Goal: Find specific page/section: Find specific page/section

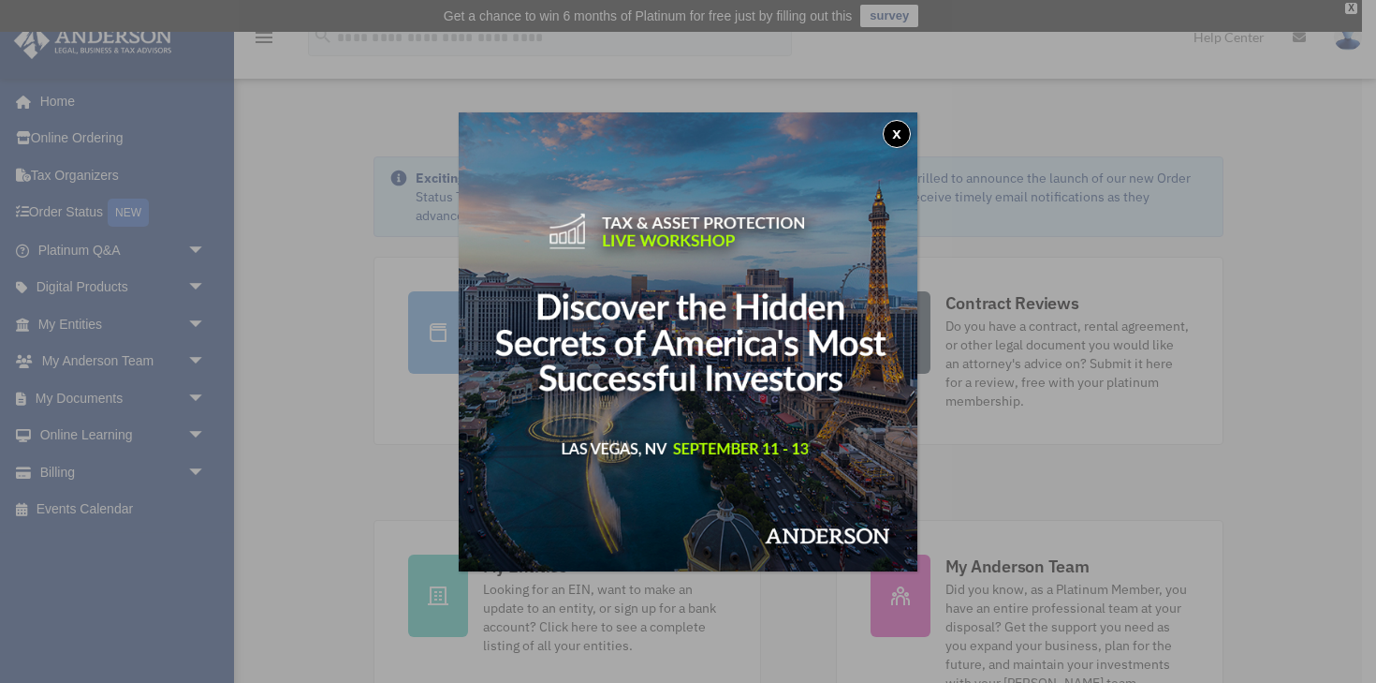
click at [896, 128] on button "x" at bounding box center [897, 134] width 28 height 28
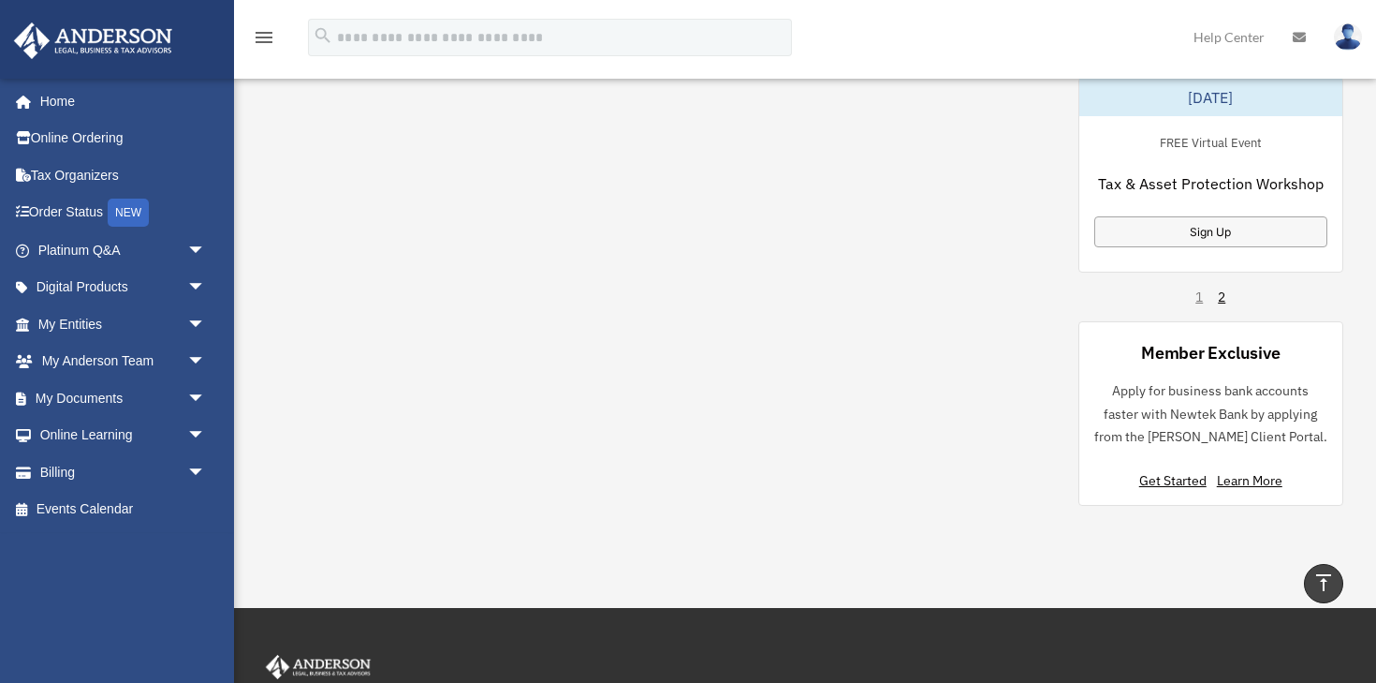
scroll to position [1409, 0]
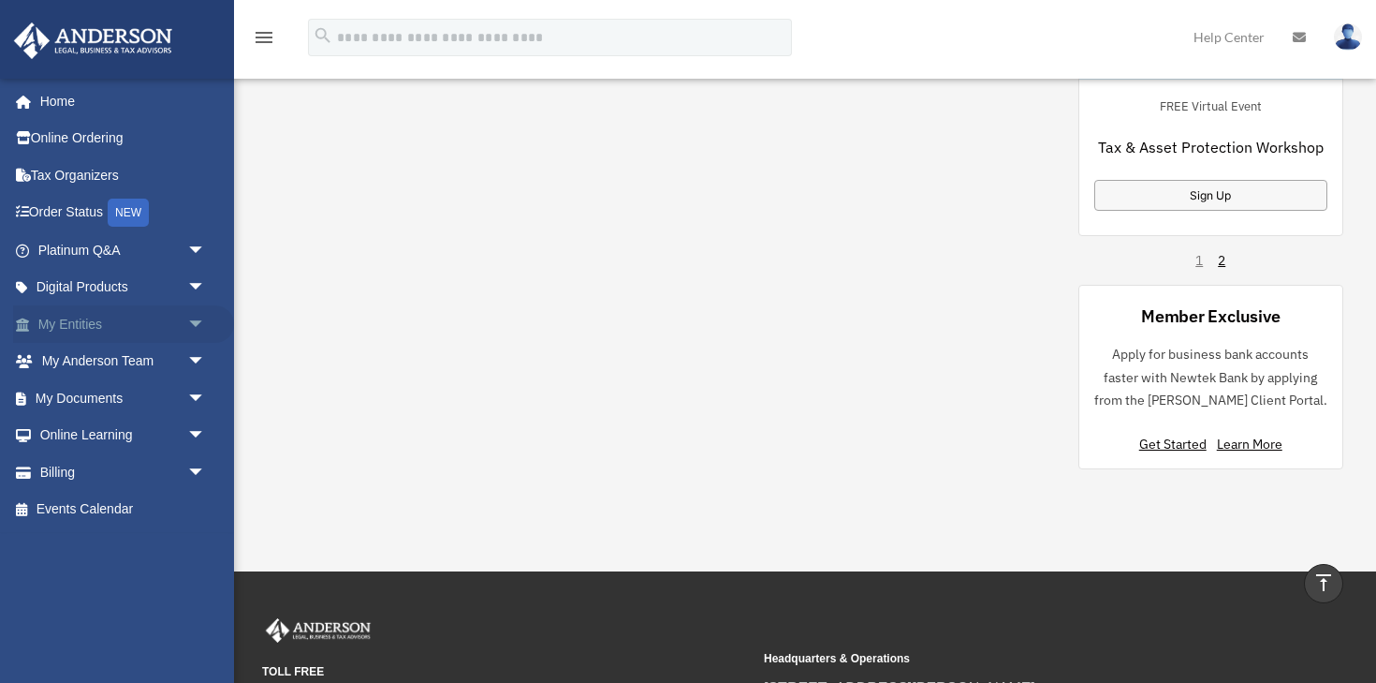
click at [70, 326] on link "My Entities arrow_drop_down" at bounding box center [123, 323] width 221 height 37
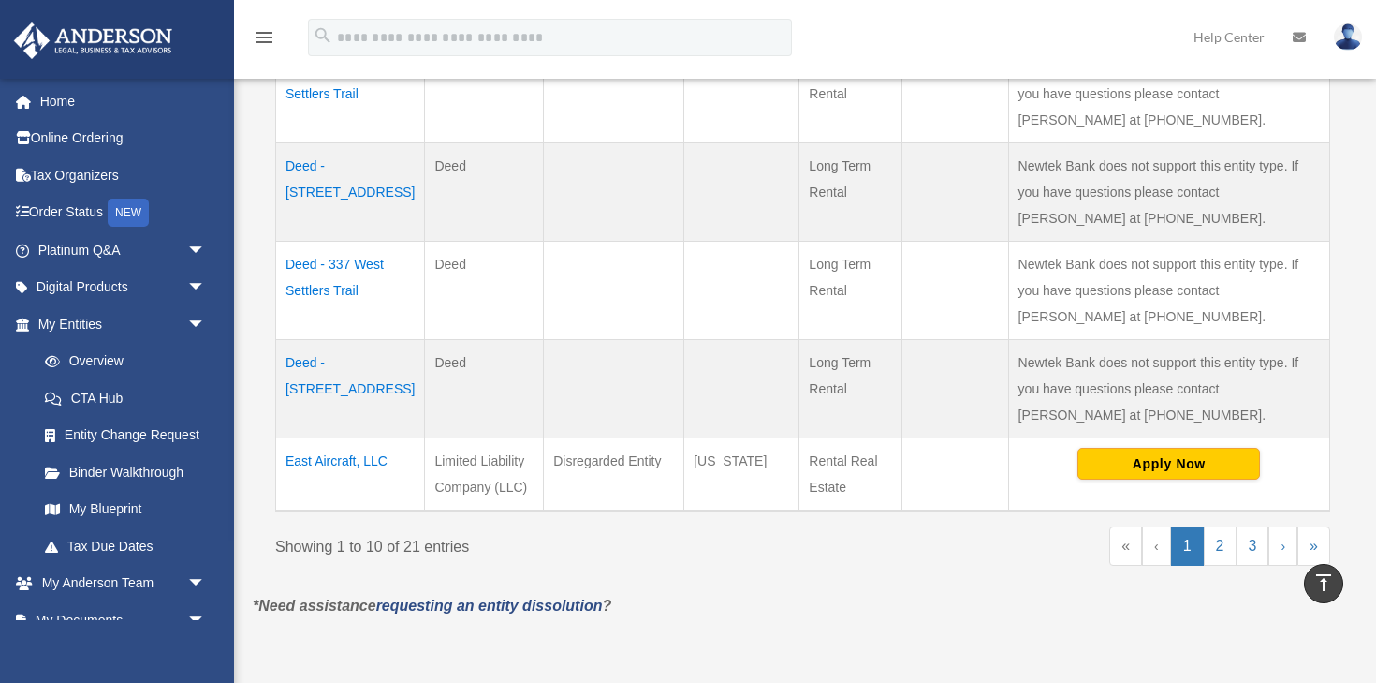
scroll to position [956, 0]
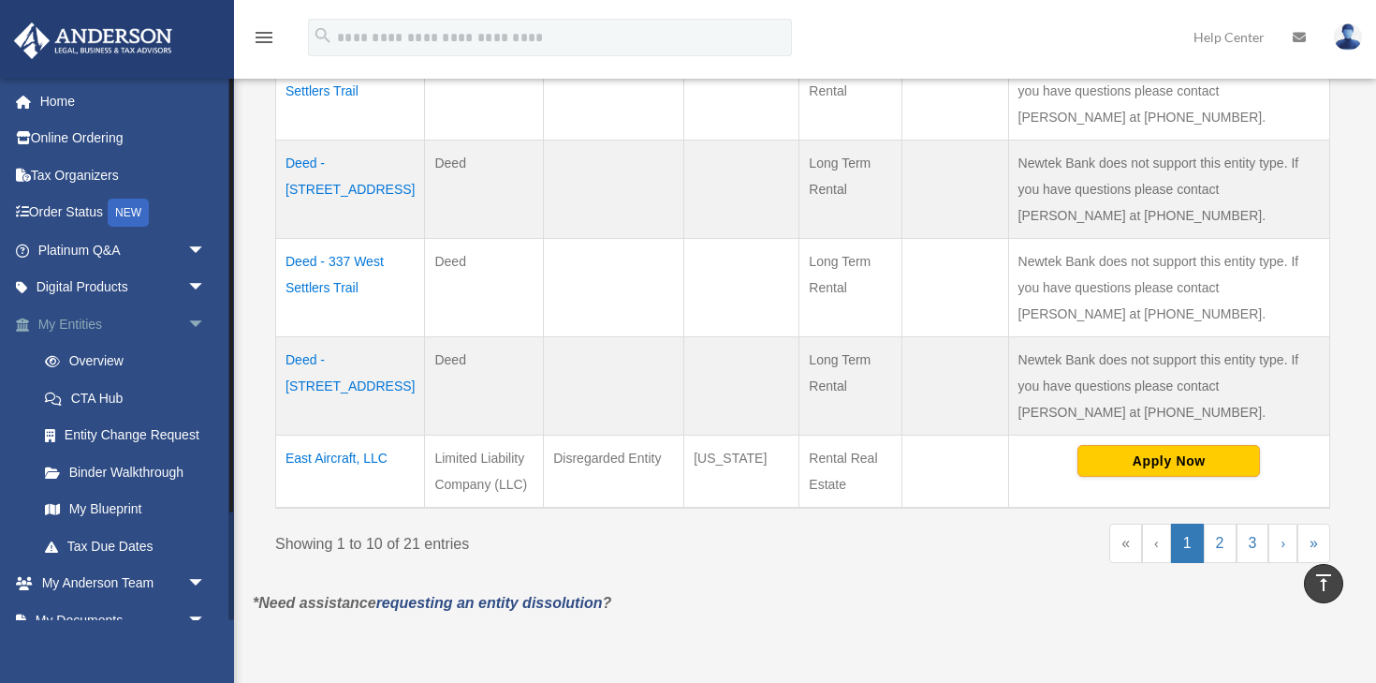
click at [196, 317] on span "arrow_drop_down" at bounding box center [205, 324] width 37 height 38
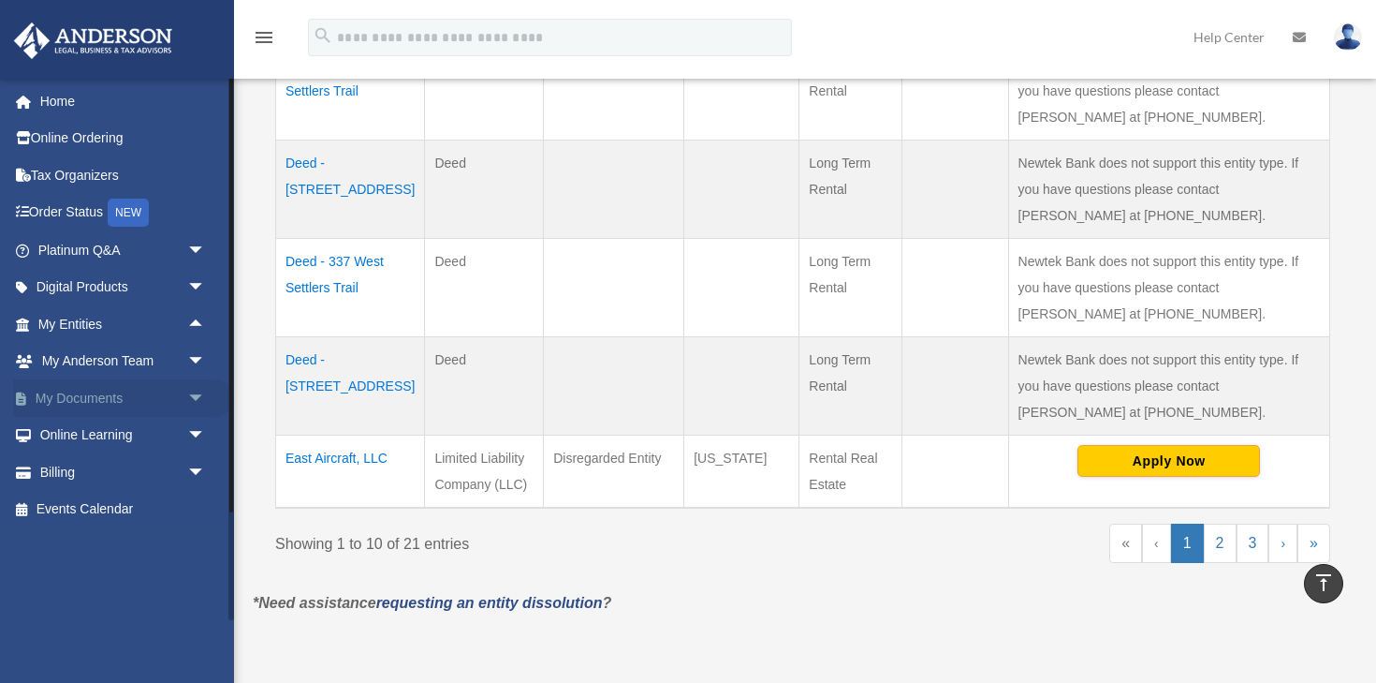
click at [54, 392] on link "My Documents arrow_drop_down" at bounding box center [123, 397] width 221 height 37
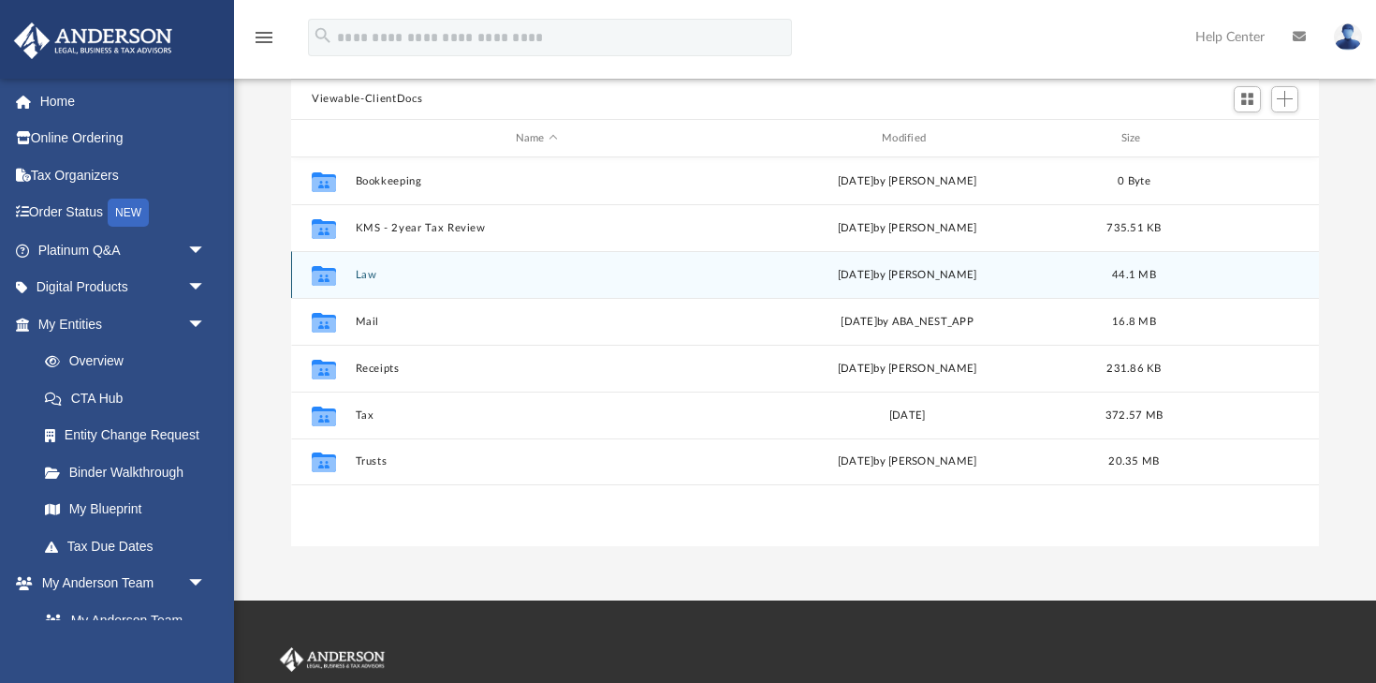
scroll to position [235, 0]
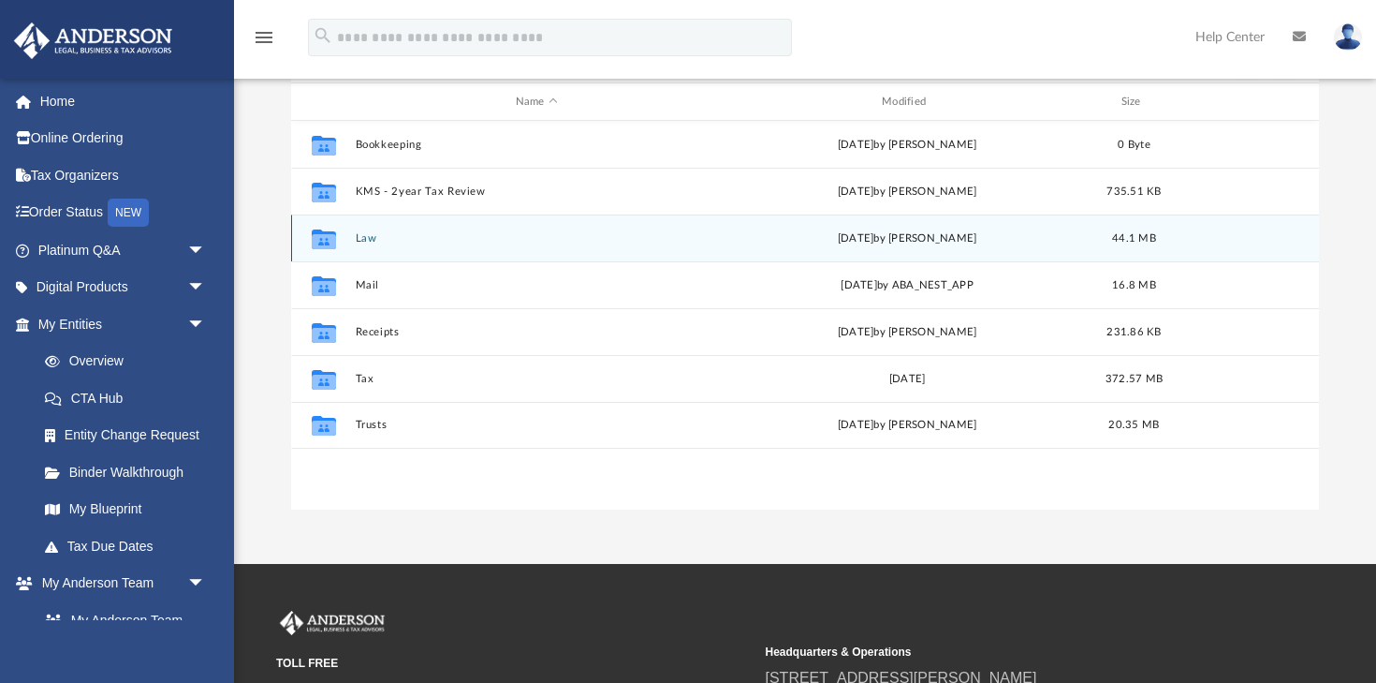
click at [362, 236] on button "Law" at bounding box center [537, 238] width 362 height 12
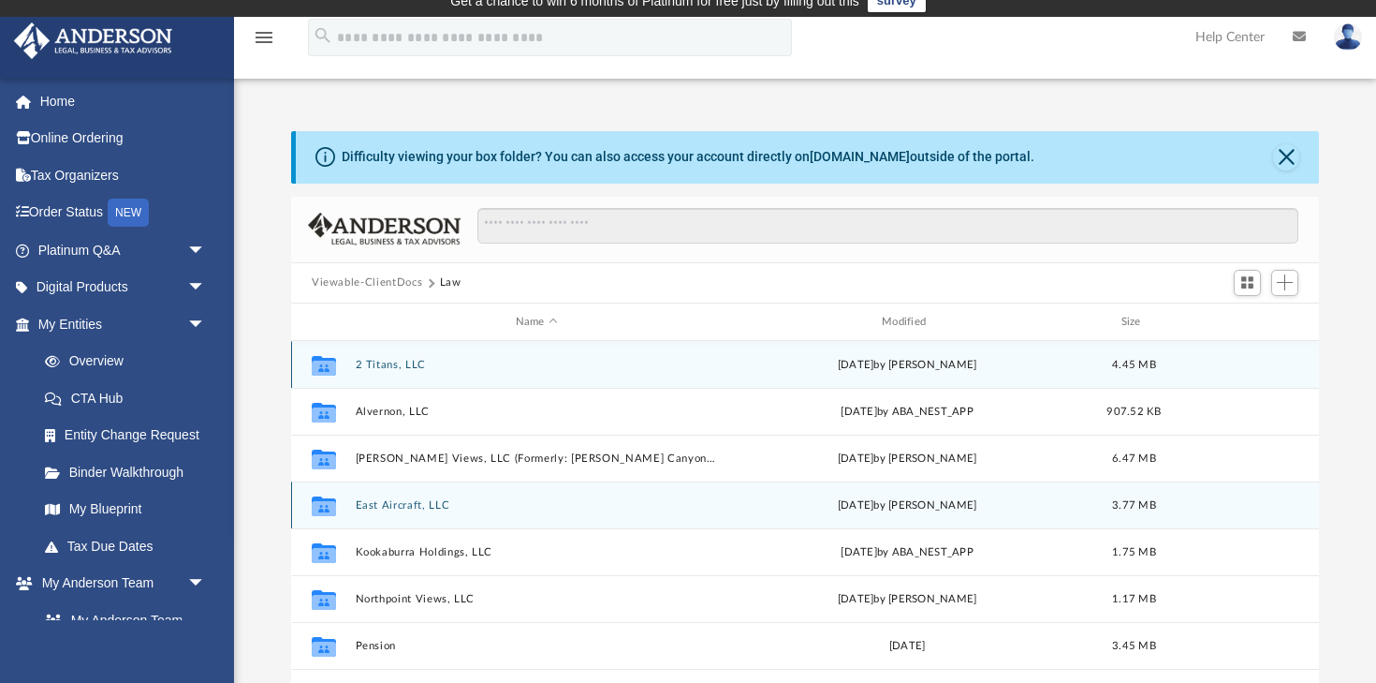
scroll to position [0, 0]
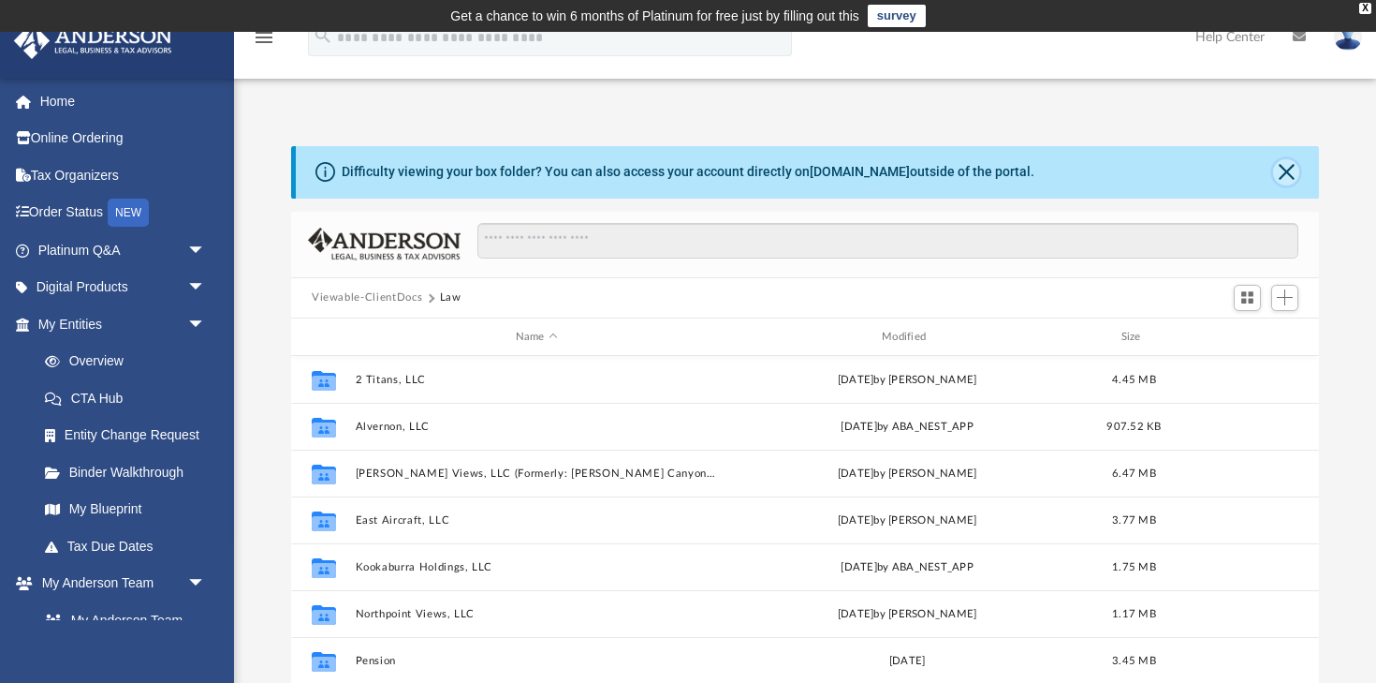
click at [1280, 168] on button "Close" at bounding box center [1286, 172] width 26 height 26
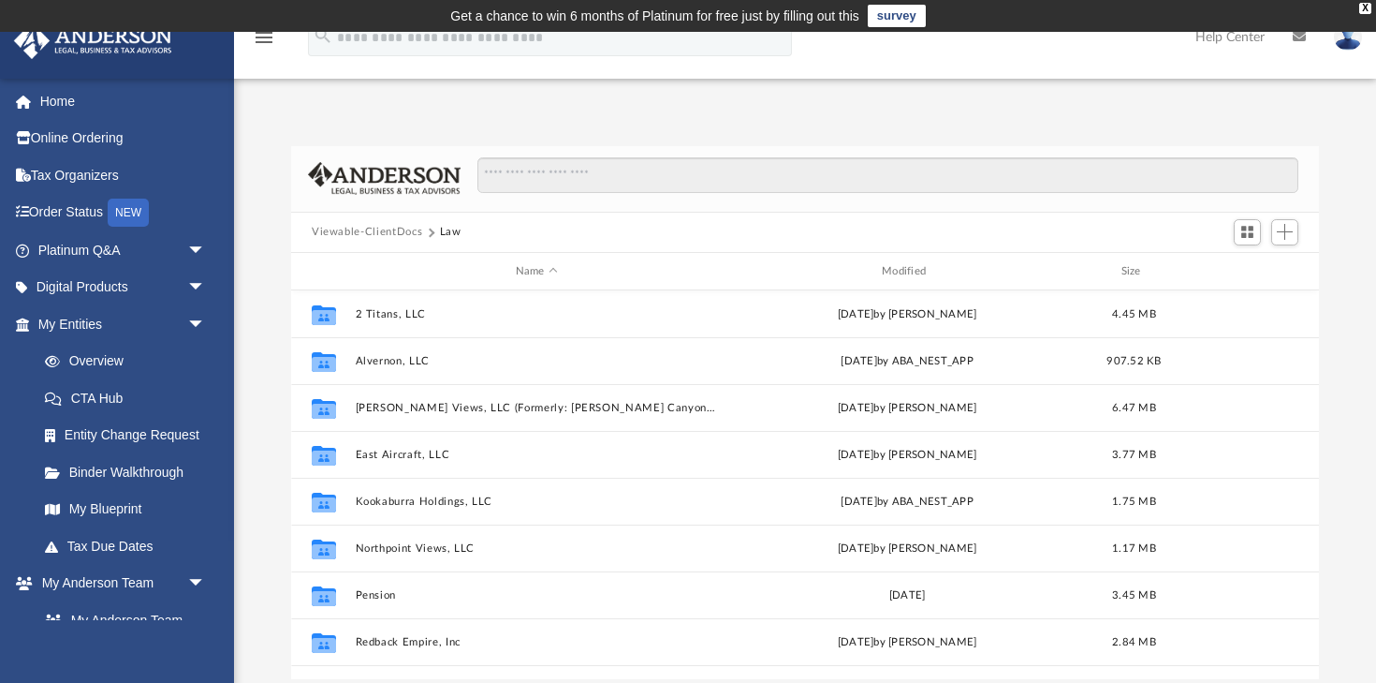
click at [356, 226] on button "Viewable-ClientDocs" at bounding box center [367, 232] width 110 height 17
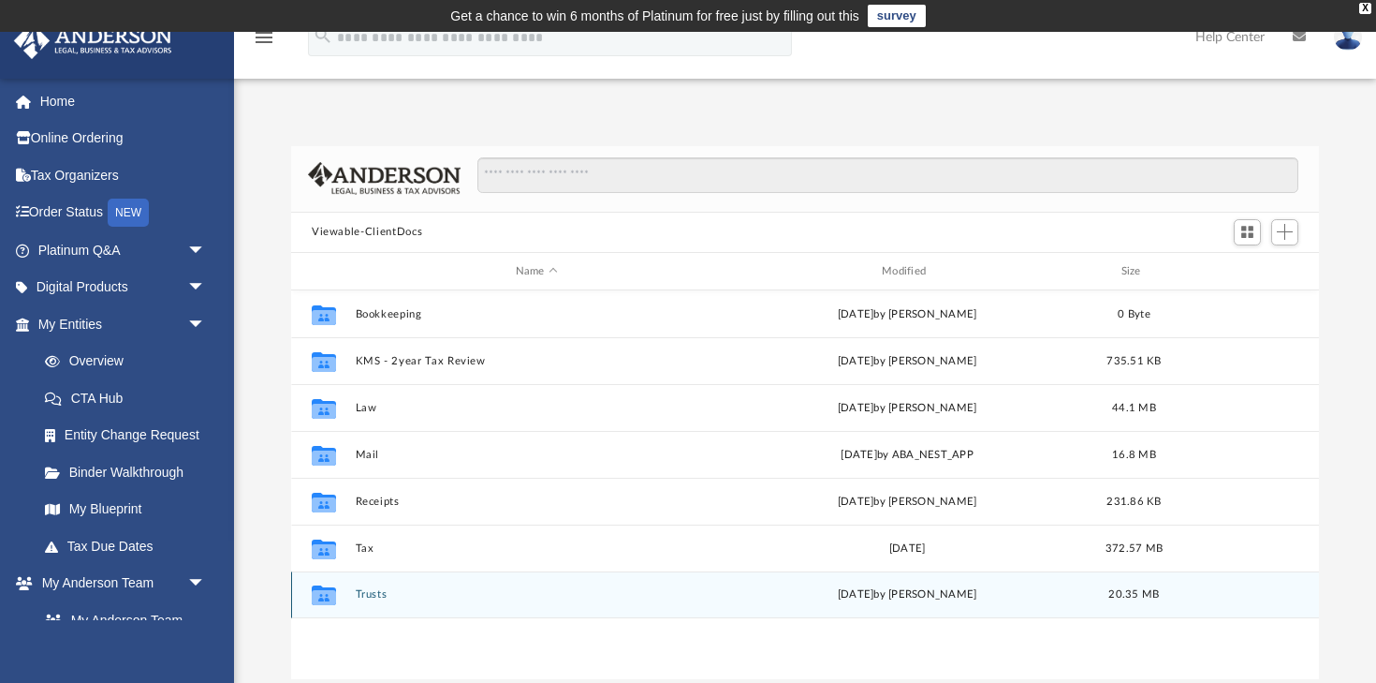
click at [369, 597] on button "Trusts" at bounding box center [537, 595] width 362 height 12
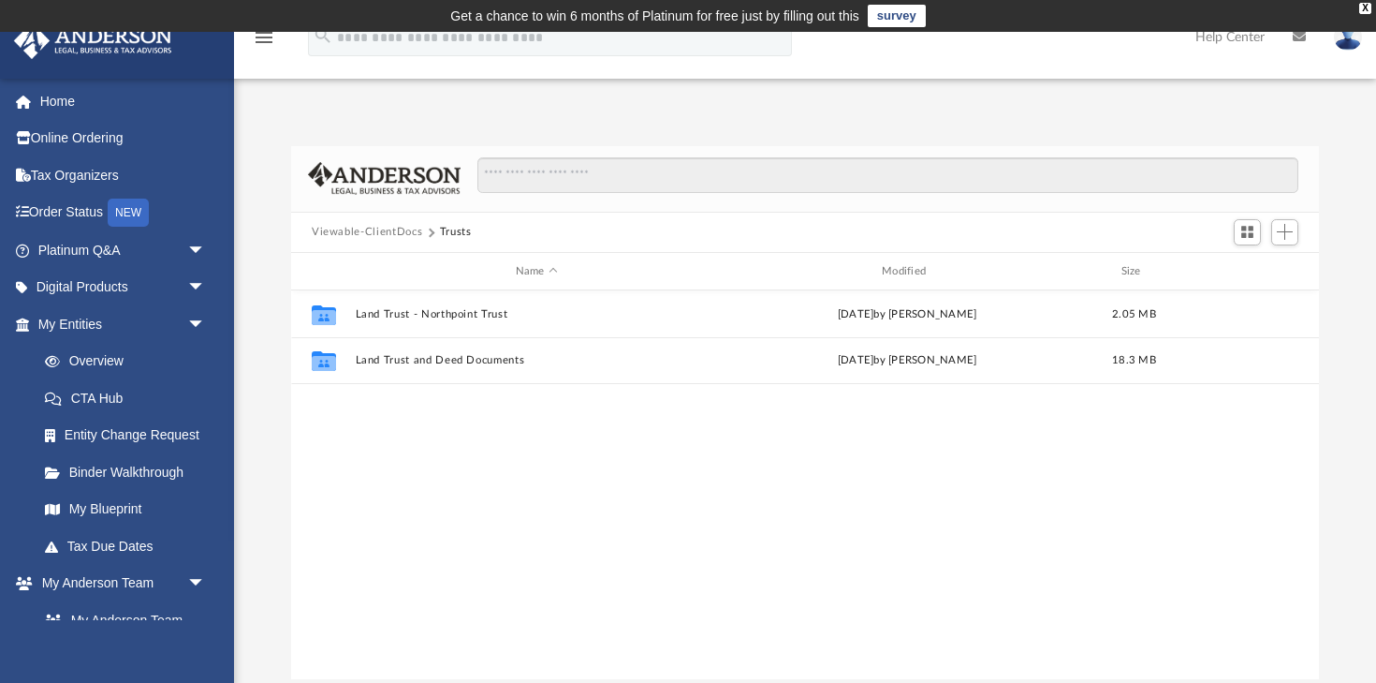
click at [396, 229] on button "Viewable-ClientDocs" at bounding box center [367, 232] width 110 height 17
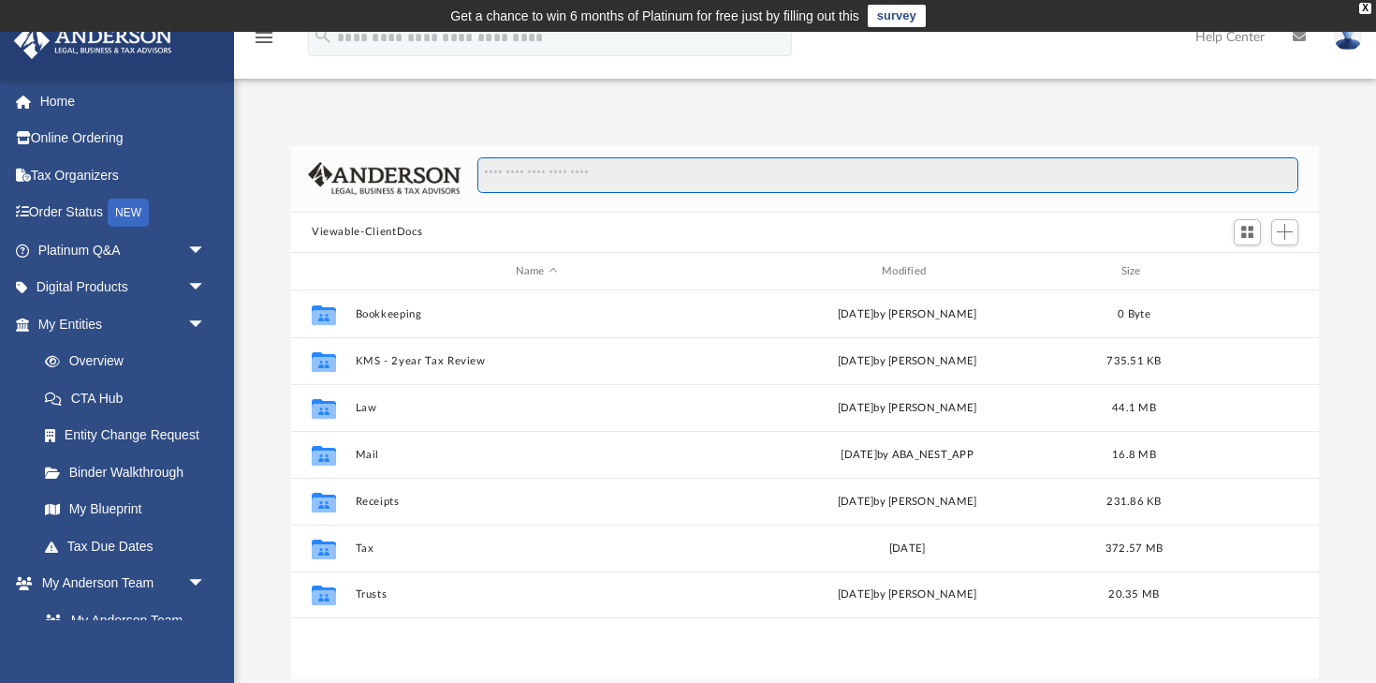
click at [553, 173] on input "Search files and folders" at bounding box center [887, 175] width 821 height 36
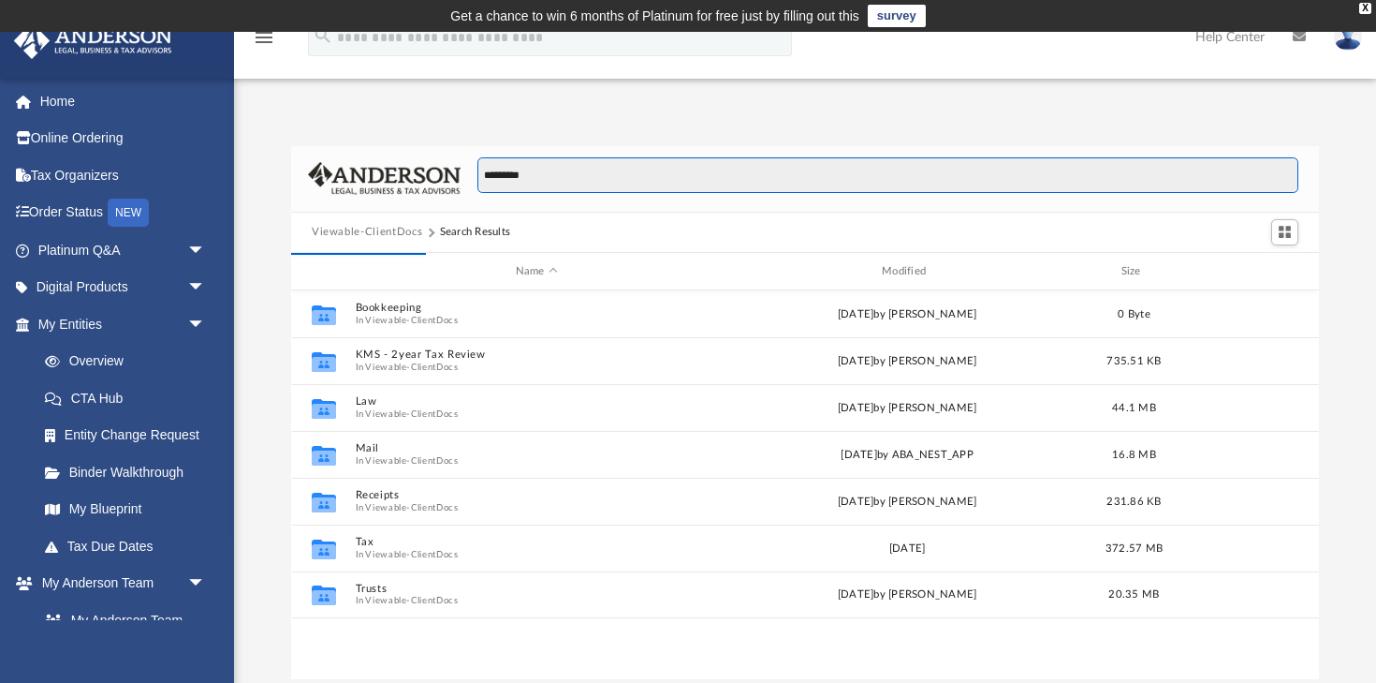
type input "*********"
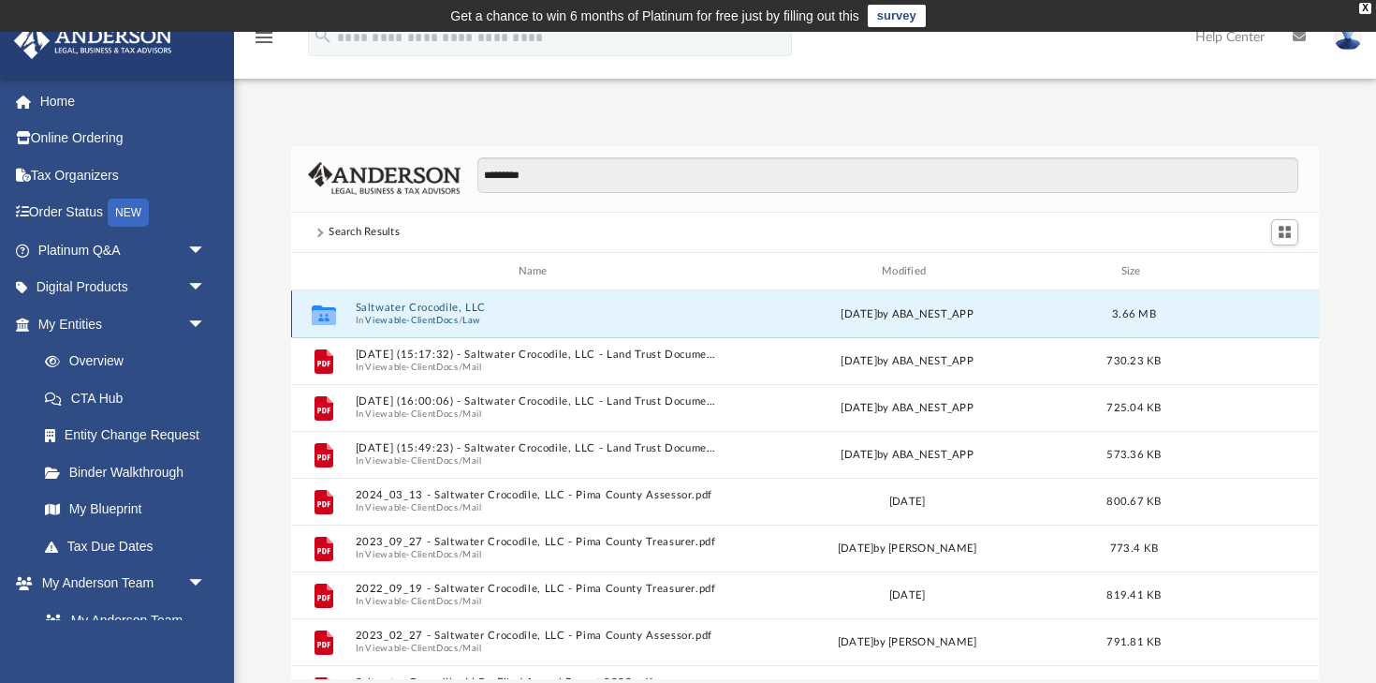
click at [385, 307] on button "Saltwater Crocodile, LLC" at bounding box center [537, 308] width 362 height 12
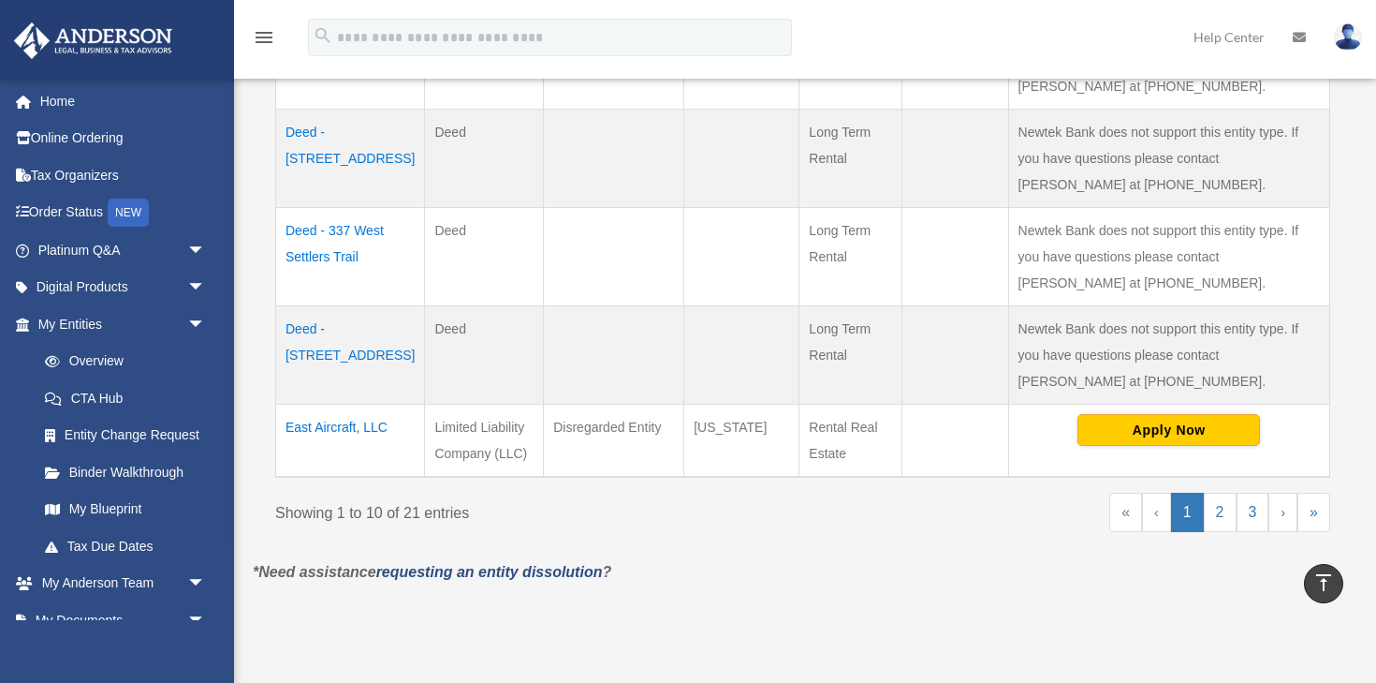
scroll to position [988, 0]
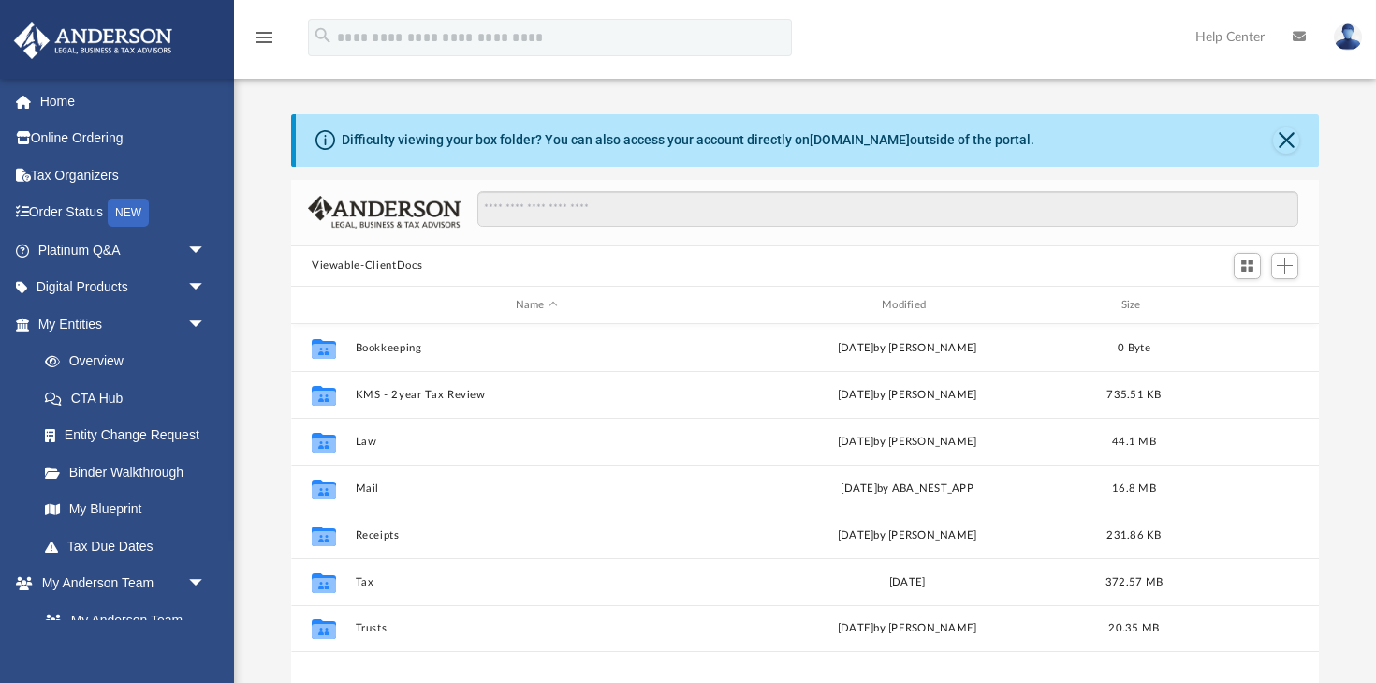
scroll to position [425, 1028]
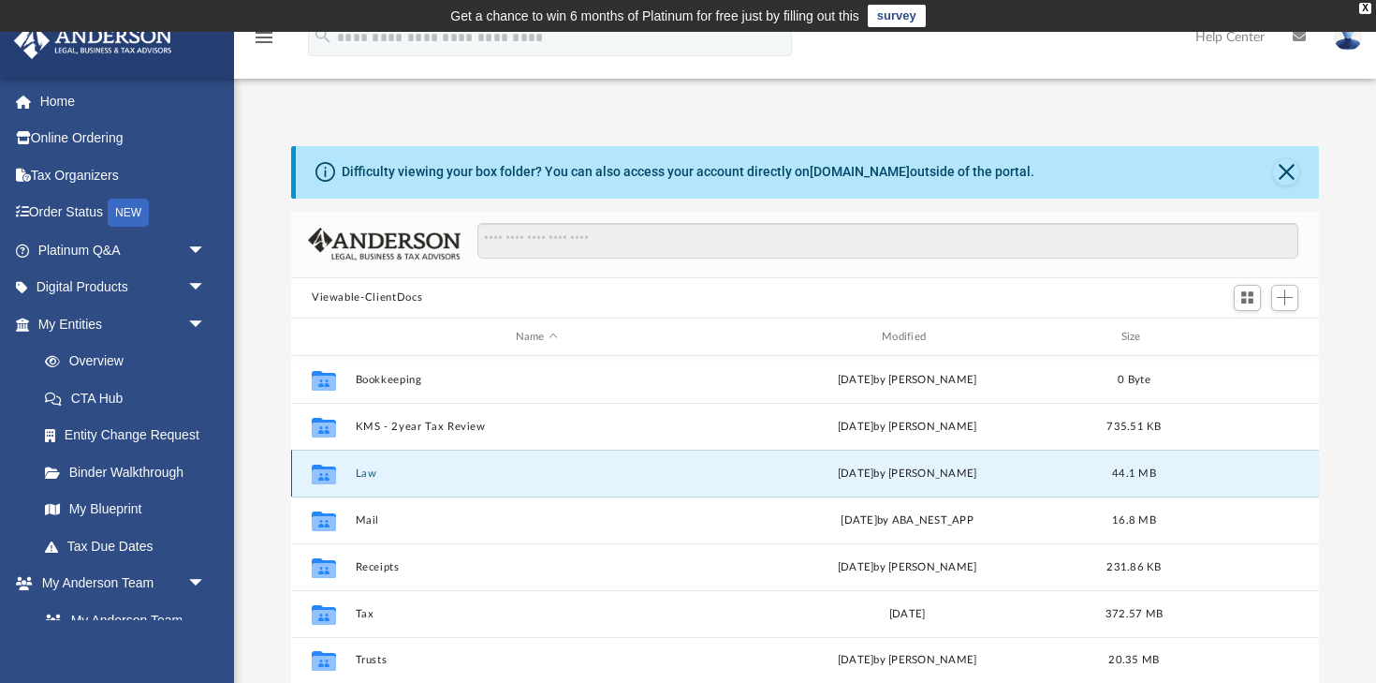
click at [364, 472] on button "Law" at bounding box center [537, 473] width 362 height 12
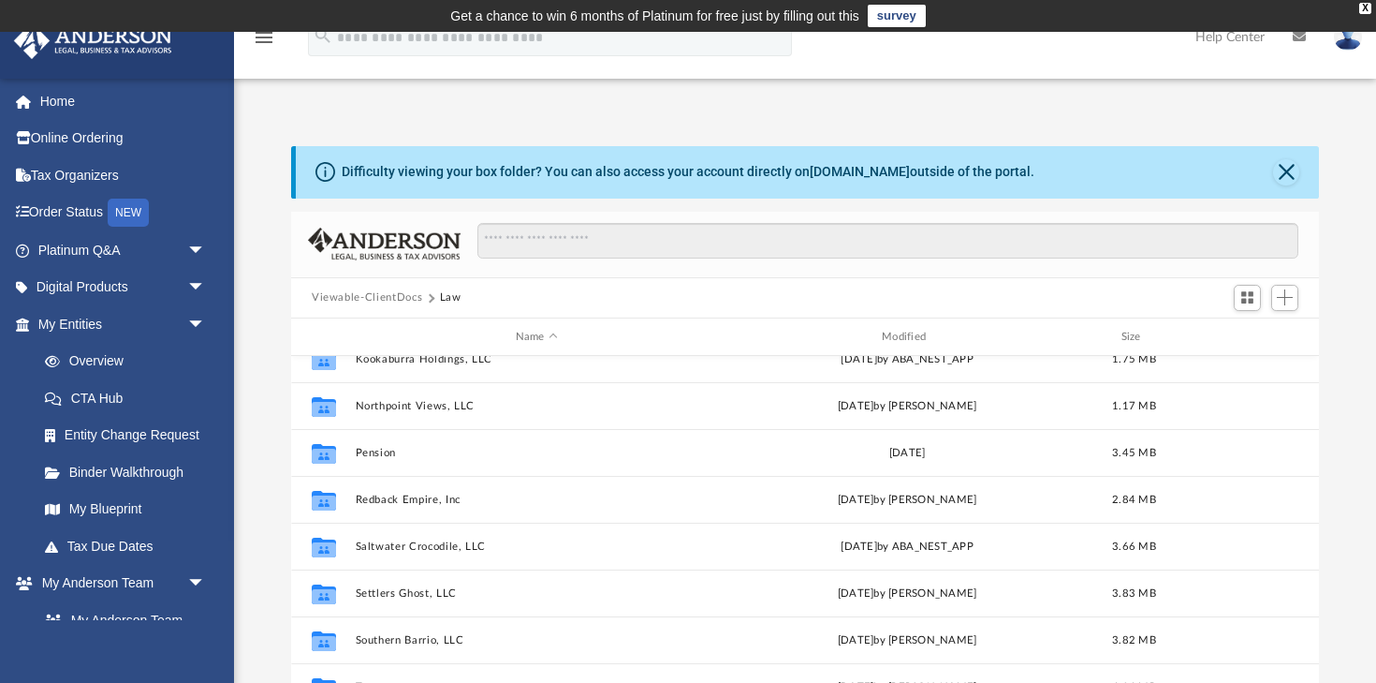
scroll to position [220, 0]
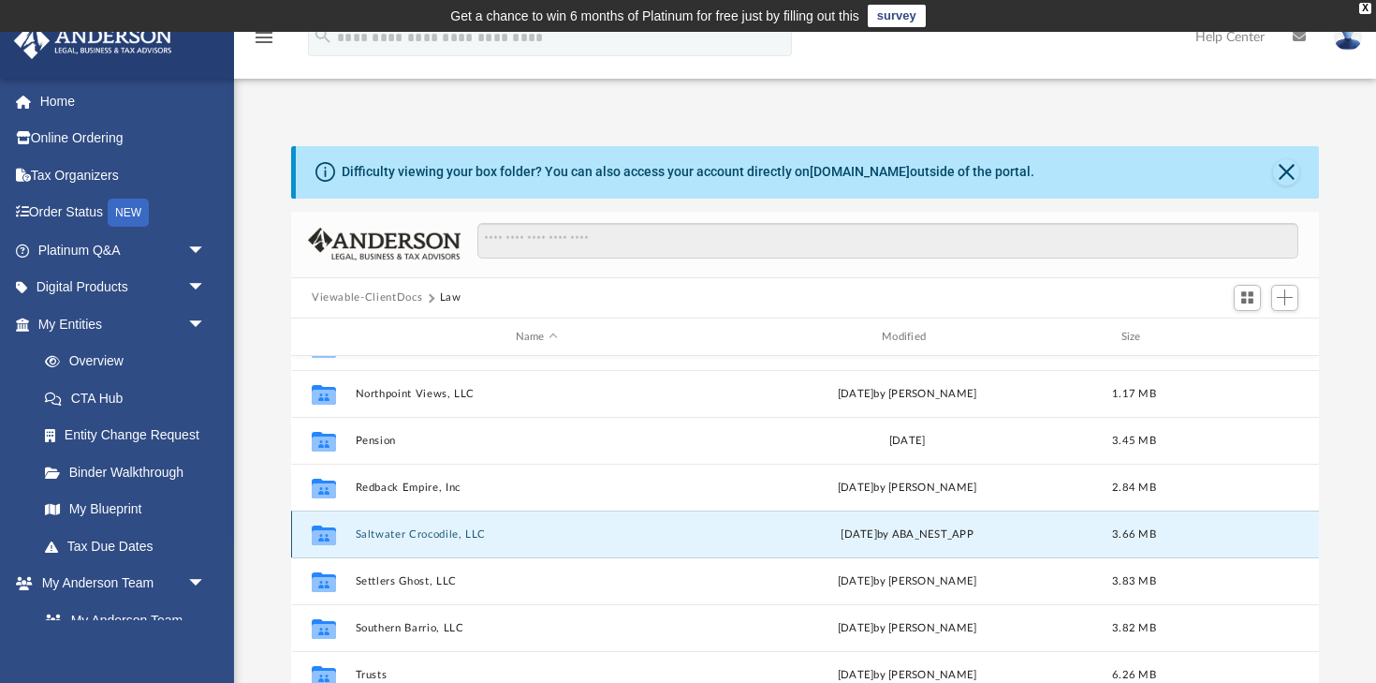
click at [400, 535] on button "Saltwater Crocodile, LLC" at bounding box center [537, 534] width 362 height 12
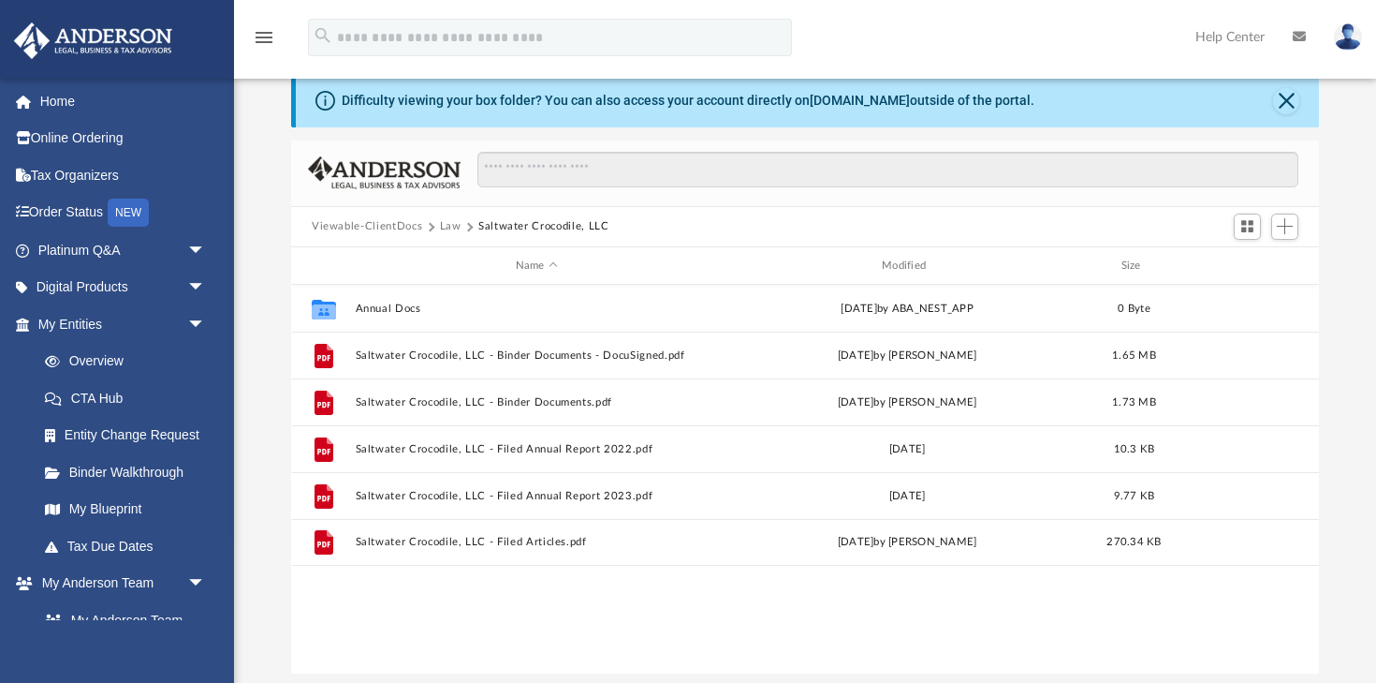
scroll to position [134, 0]
